Goal: Information Seeking & Learning: Learn about a topic

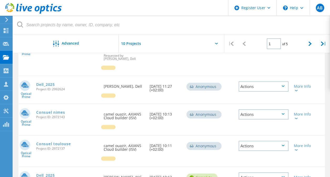
scroll to position [160, 0]
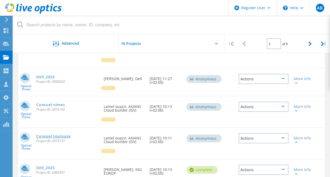
click at [65, 138] on link "Consuel toulouse" at bounding box center [53, 136] width 34 height 4
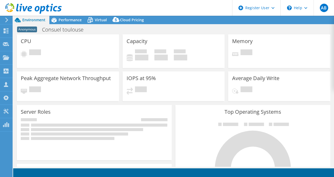
select select "EUFrankfurt"
select select "USD"
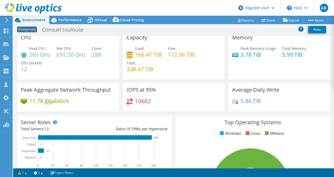
scroll to position [3, 0]
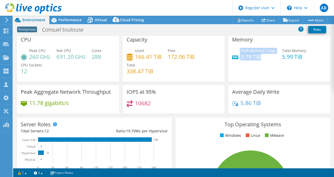
drag, startPoint x: 261, startPoint y: 59, endPoint x: 237, endPoint y: 56, distance: 25.1
click at [237, 56] on div "Peak Memory Usage 3.78 TiB" at bounding box center [254, 54] width 44 height 12
drag, startPoint x: 237, startPoint y: 56, endPoint x: 255, endPoint y: 78, distance: 28.3
click at [255, 78] on div "Memory Peak Memory Usage 3.78 TiB Total Memory 5.99 TiB" at bounding box center [279, 57] width 102 height 49
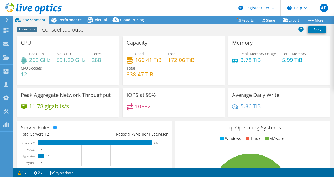
scroll to position [1, 0]
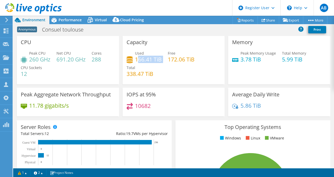
drag, startPoint x: 162, startPoint y: 59, endPoint x: 135, endPoint y: 58, distance: 27.5
click at [135, 58] on div "Used 166.41 TiB Free 172.06 TiB Total 338.47 TiB" at bounding box center [173, 65] width 94 height 31
drag, startPoint x: 135, startPoint y: 58, endPoint x: 164, endPoint y: 84, distance: 39.1
click at [164, 84] on div "Capacity Used 166.41 TiB Free 172.06 TiB Total 338.47 TiB" at bounding box center [173, 59] width 102 height 49
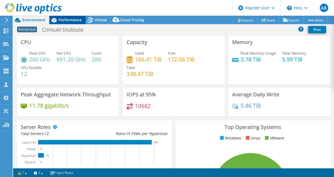
click at [69, 20] on span "Performance" at bounding box center [69, 19] width 23 height 5
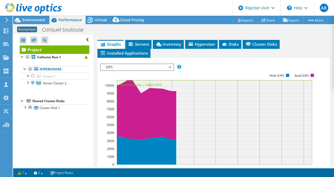
scroll to position [117, 0]
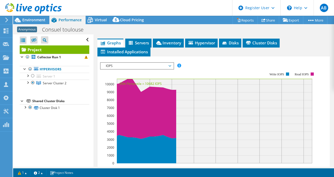
click at [136, 69] on span "IOPS" at bounding box center [136, 66] width 67 height 6
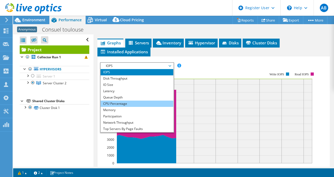
click at [121, 107] on li "CPU Percentage" at bounding box center [136, 103] width 73 height 6
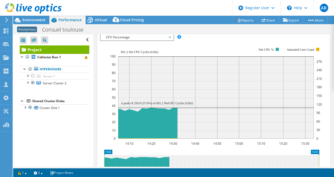
scroll to position [145, 0]
click at [100, 21] on span "Virtual" at bounding box center [101, 19] width 12 height 5
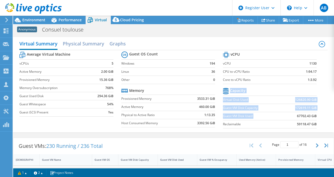
drag, startPoint x: 290, startPoint y: 117, endPoint x: 314, endPoint y: 116, distance: 24.1
click at [314, 116] on section "vCPU vCPU 1130 CPU to vCPU Ratio 1:94.17 Core to vCPU Ratio 1:3.92 Capacity Vir…" at bounding box center [273, 90] width 101 height 81
drag, startPoint x: 314, startPoint y: 116, endPoint x: 315, endPoint y: 125, distance: 9.0
click at [315, 125] on section "vCPU vCPU 1130 CPU to vCPU Ratio 1:94.17 Core to vCPU Ratio 1:3.92 Capacity Vir…" at bounding box center [273, 90] width 101 height 81
click at [308, 121] on b "59118.47 GiB" at bounding box center [307, 123] width 20 height 5
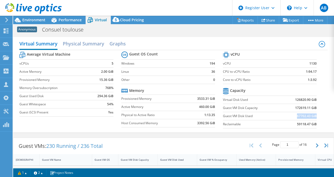
drag, startPoint x: 292, startPoint y: 115, endPoint x: 312, endPoint y: 115, distance: 19.4
click at [312, 115] on td "67702.43 GiB" at bounding box center [299, 116] width 34 height 8
drag, startPoint x: 292, startPoint y: 99, endPoint x: 312, endPoint y: 98, distance: 20.2
click at [312, 98] on b "126820.90 GiB" at bounding box center [306, 99] width 22 height 5
drag, startPoint x: 312, startPoint y: 98, endPoint x: 281, endPoint y: 82, distance: 34.5
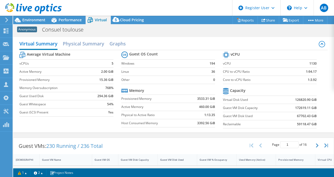
click at [281, 82] on label "Core to vCPU Ratio" at bounding box center [257, 79] width 69 height 5
click at [37, 21] on span "Environment" at bounding box center [33, 19] width 23 height 5
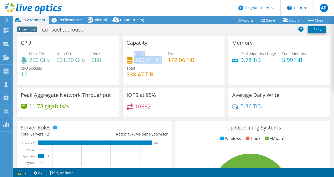
drag, startPoint x: 159, startPoint y: 58, endPoint x: 131, endPoint y: 57, distance: 28.4
click at [131, 57] on div "Used 166.41 TiB" at bounding box center [143, 57] width 35 height 12
drag, startPoint x: 131, startPoint y: 57, endPoint x: 174, endPoint y: 63, distance: 43.7
click at [174, 63] on h4 "172.06 TiB" at bounding box center [181, 60] width 27 height 6
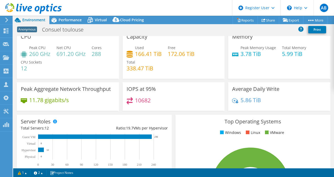
scroll to position [6, 0]
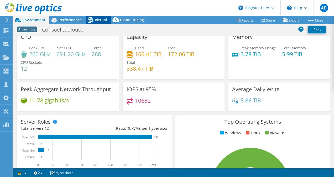
click at [99, 19] on span "Virtual" at bounding box center [101, 19] width 12 height 5
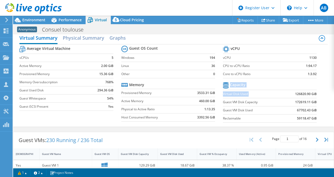
drag, startPoint x: 290, startPoint y: 93, endPoint x: 315, endPoint y: 96, distance: 24.5
click at [315, 96] on section "vCPU vCPU 1130 CPU to vCPU Ratio 1:94.17 Core to vCPU Ratio 1:3.92 Capacity Vir…" at bounding box center [273, 85] width 101 height 81
click at [315, 97] on section "vCPU vCPU 1130 CPU to vCPU Ratio 1:94.17 Core to vCPU Ratio 1:3.92 Capacity Vir…" at bounding box center [273, 85] width 101 height 81
drag, startPoint x: 303, startPoint y: 96, endPoint x: 289, endPoint y: 87, distance: 17.5
click at [289, 87] on td at bounding box center [299, 85] width 34 height 9
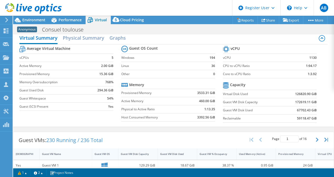
click at [97, 150] on div "Guest VM OS" at bounding box center [102, 154] width 20 height 8
click at [70, 19] on span "Performance" at bounding box center [69, 19] width 23 height 5
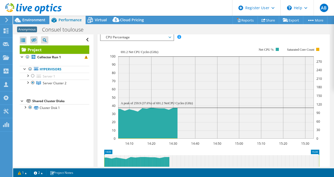
scroll to position [0, 0]
click at [136, 48] on div "IOPS Disk Throughput IO Size Latency Queue Depth CPU Percentage Memory Page Fau…" at bounding box center [213, 124] width 227 height 186
click at [142, 40] on span "CPU Percentage" at bounding box center [136, 37] width 67 height 6
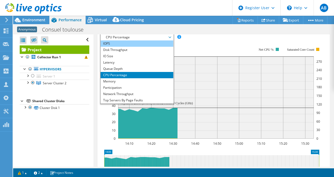
click at [119, 47] on li "IOPS" at bounding box center [136, 43] width 73 height 6
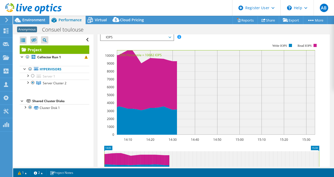
click at [132, 40] on span "IOPS" at bounding box center [136, 37] width 67 height 6
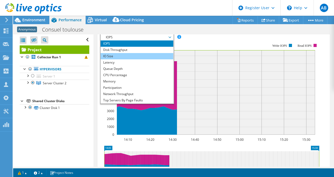
click at [125, 59] on li "IO Size" at bounding box center [136, 56] width 73 height 6
